Goal: Task Accomplishment & Management: Manage account settings

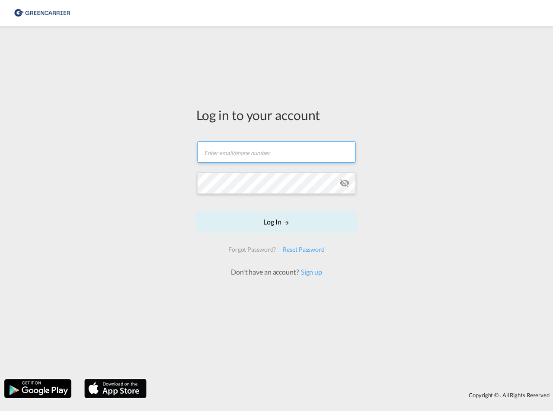
click at [255, 155] on input "text" at bounding box center [276, 152] width 159 height 22
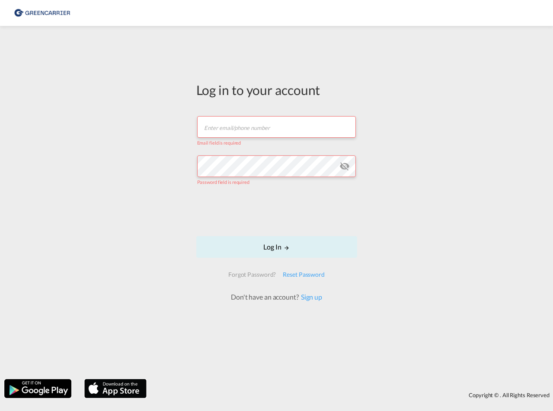
click at [270, 121] on input "text" at bounding box center [276, 127] width 159 height 22
type input "[PERSON_NAME][EMAIL_ADDRESS][DOMAIN_NAME]"
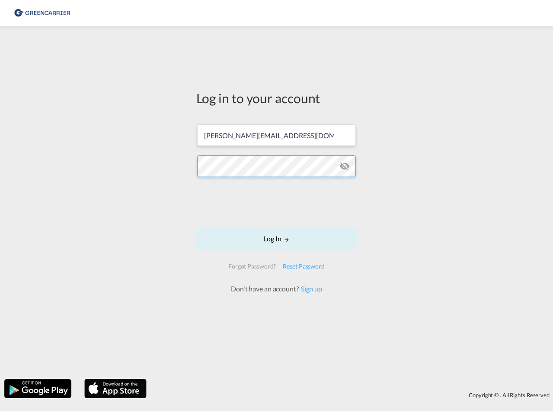
click at [196, 228] on button "Log In" at bounding box center [276, 239] width 161 height 22
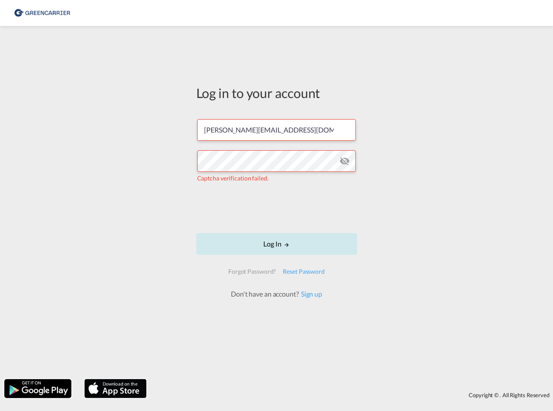
click at [270, 252] on button "Log In" at bounding box center [276, 244] width 161 height 22
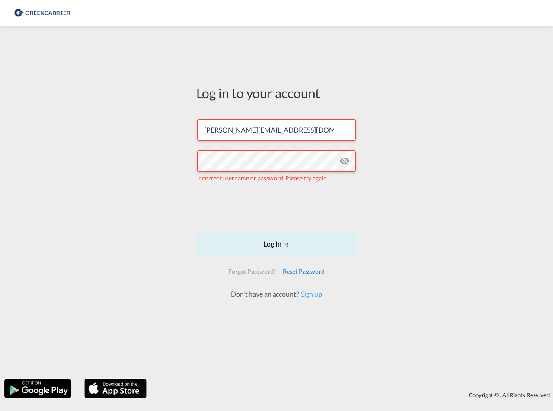
click at [299, 272] on div "Reset Password" at bounding box center [303, 272] width 49 height 16
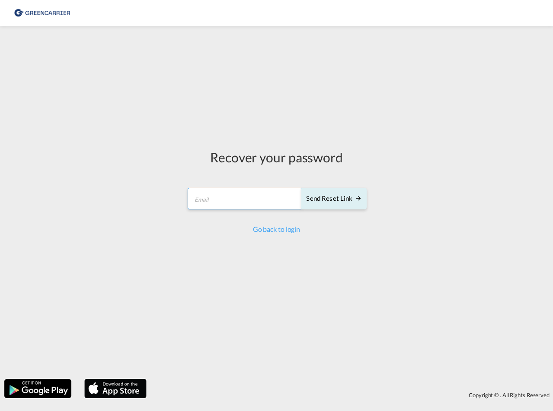
click at [221, 201] on input "email" at bounding box center [244, 199] width 114 height 22
type input "[PERSON_NAME][EMAIL_ADDRESS][DOMAIN_NAME]"
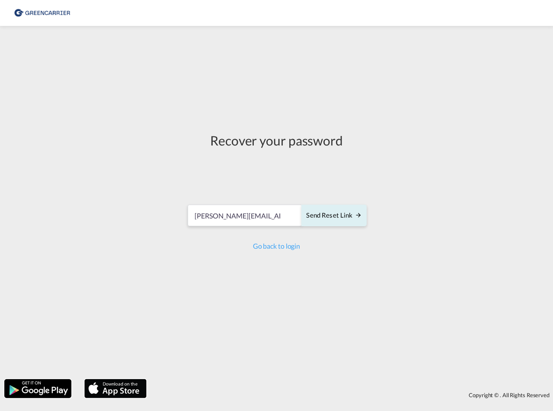
click at [318, 202] on form "joeleen.aust@skyline-express.de Send reset link Send reset link" at bounding box center [276, 216] width 180 height 41
click at [320, 211] on div "Send reset link" at bounding box center [333, 216] width 55 height 10
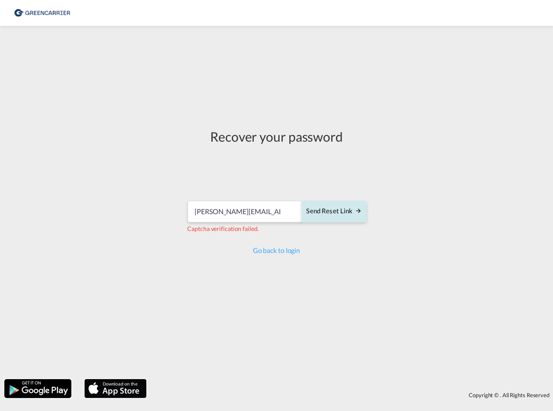
click at [332, 215] on div "Send reset link" at bounding box center [333, 212] width 55 height 10
click at [346, 219] on button "Send reset link" at bounding box center [333, 212] width 65 height 22
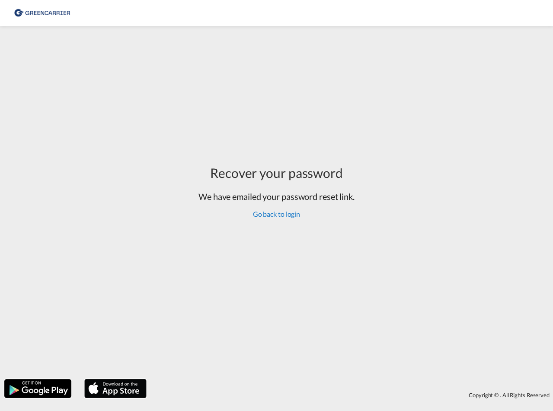
click at [272, 212] on link "Go back to login" at bounding box center [276, 214] width 47 height 8
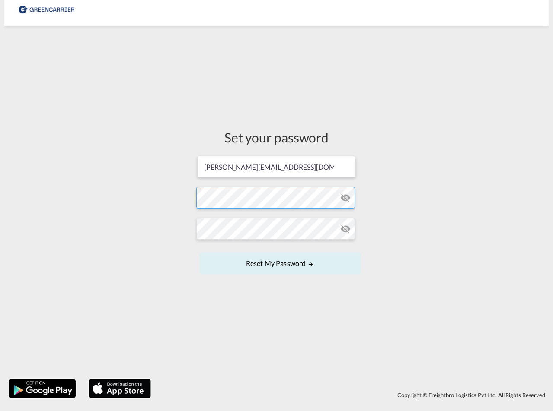
click at [217, 203] on form "joeleen.aust@skyline-express.de Password must contain the following: A special …" at bounding box center [276, 216] width 161 height 122
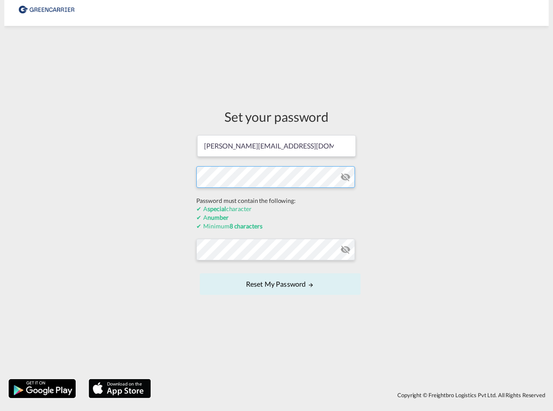
click at [200, 273] on button "Reset my password" at bounding box center [280, 284] width 161 height 22
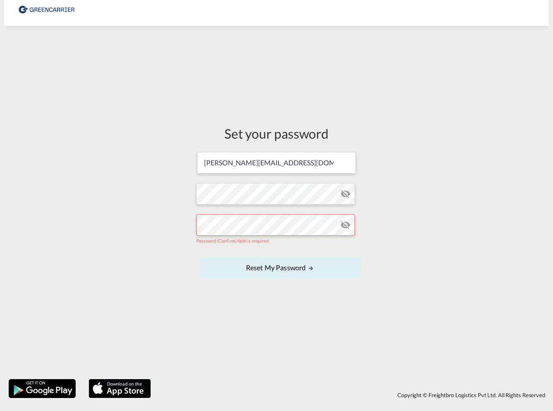
click at [243, 255] on form "joeleen.aust@skyline-express.de Password must contain the following: A special …" at bounding box center [276, 216] width 161 height 130
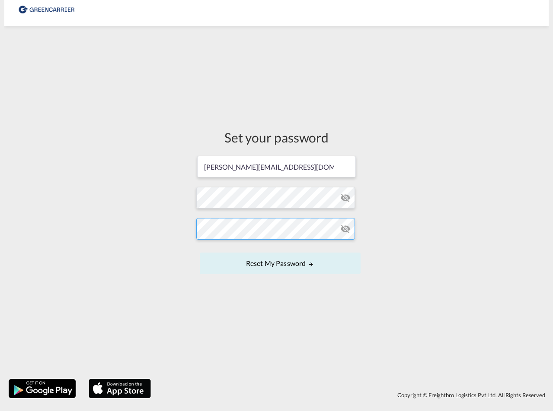
click at [200, 253] on button "Reset my password" at bounding box center [280, 264] width 161 height 22
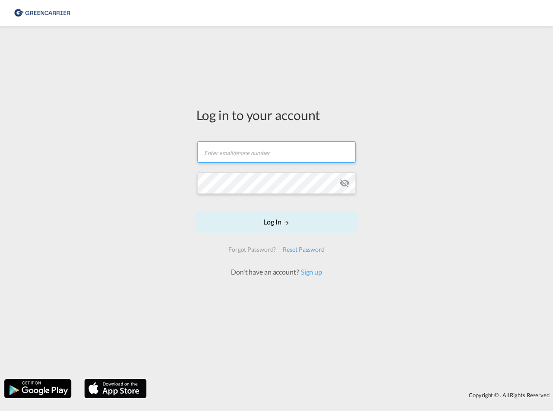
click at [240, 150] on input "text" at bounding box center [276, 152] width 159 height 22
type input "joeleen.aust@skyline-express.de"
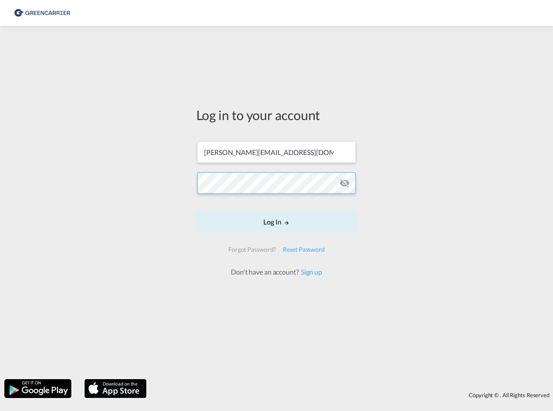
click at [241, 184] on form "joeleen.aust@skyline-express.de Password field is required Log In Forgot Passwo…" at bounding box center [276, 205] width 161 height 144
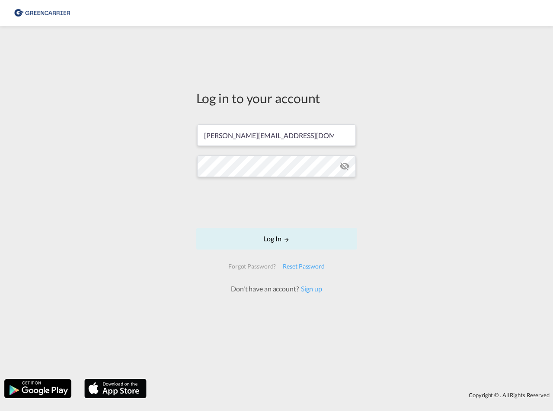
click at [343, 170] on md-icon "icon-eye-off" at bounding box center [344, 166] width 10 height 10
drag, startPoint x: 265, startPoint y: 232, endPoint x: 269, endPoint y: 235, distance: 4.9
click at [266, 233] on button "Log In" at bounding box center [276, 239] width 161 height 22
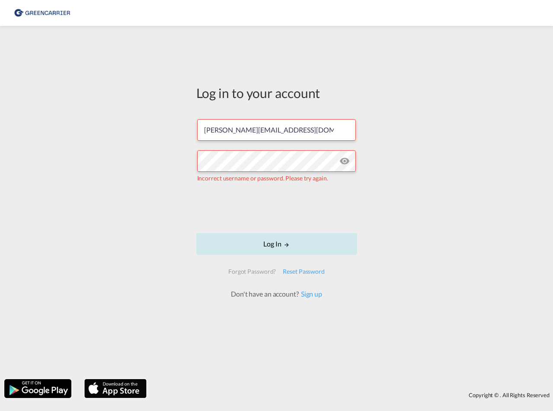
click at [278, 248] on button "Log In" at bounding box center [276, 244] width 161 height 22
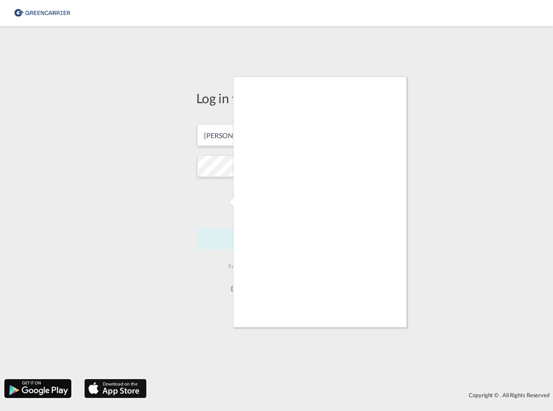
click at [232, 151] on div at bounding box center [276, 205] width 553 height 411
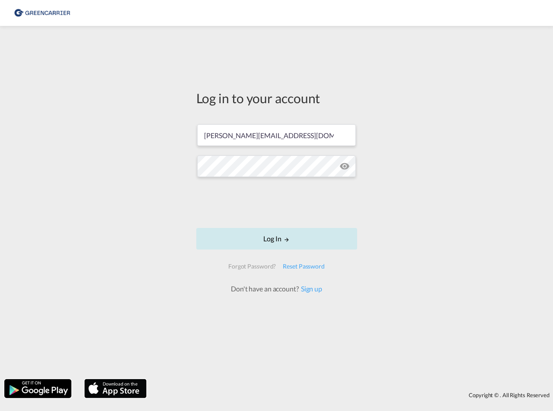
click at [288, 237] on md-icon "LOGIN" at bounding box center [286, 240] width 6 height 6
